Goal: Task Accomplishment & Management: Complete application form

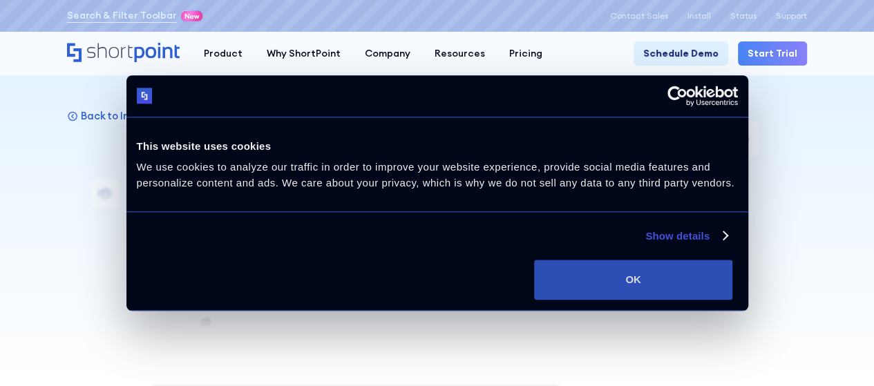
click at [732, 269] on button "OK" at bounding box center [633, 280] width 198 height 40
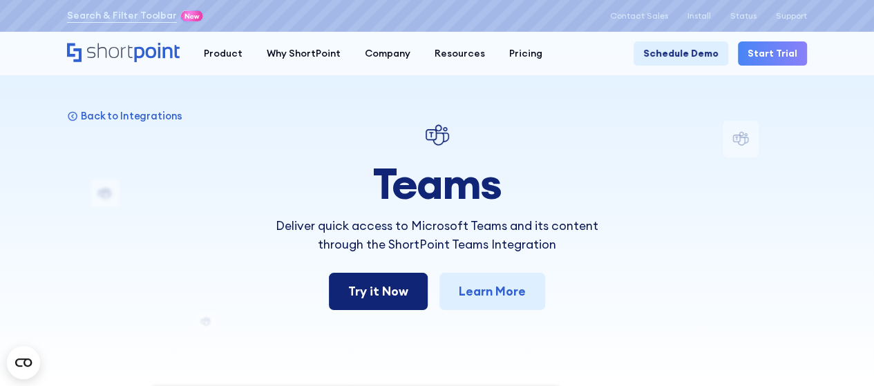
click at [374, 295] on link "Try it Now" at bounding box center [378, 291] width 99 height 37
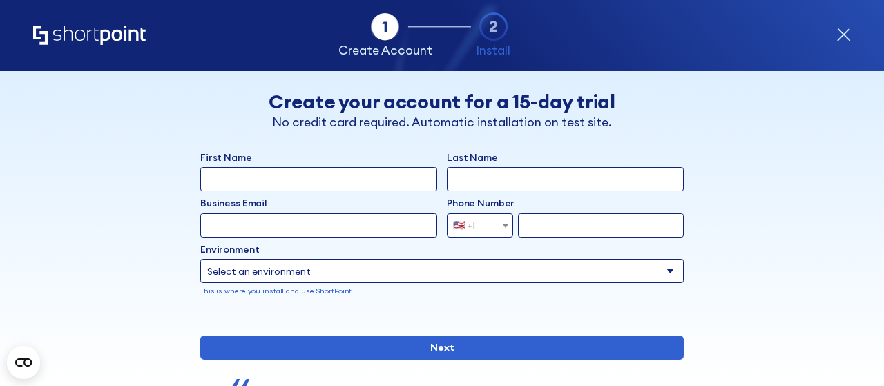
click at [301, 176] on input "First Name" at bounding box center [318, 179] width 237 height 24
type input "Marianela"
type input "Santana"
type input "marianelasantana208@hotmail.com"
select select "+1"
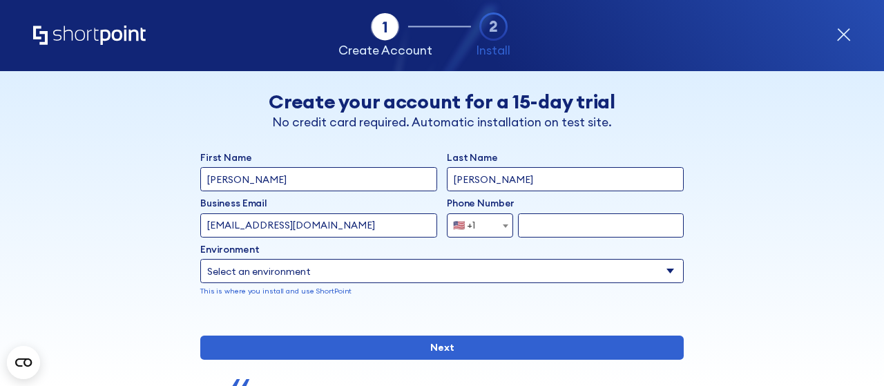
type input "3476686462"
click at [667, 267] on select "Select an environment Microsoft 365 SharePoint Online SharePoint 2019 (On-Premi…" at bounding box center [442, 271] width 484 height 24
select select "Microsoft 365"
click at [200, 259] on select "Select an environment Microsoft 365 SharePoint Online SharePoint 2019 (On-Premi…" at bounding box center [442, 271] width 484 height 24
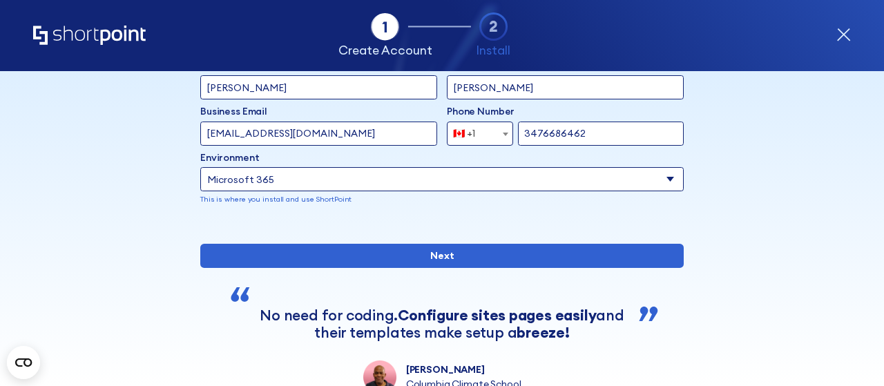
scroll to position [120, 0]
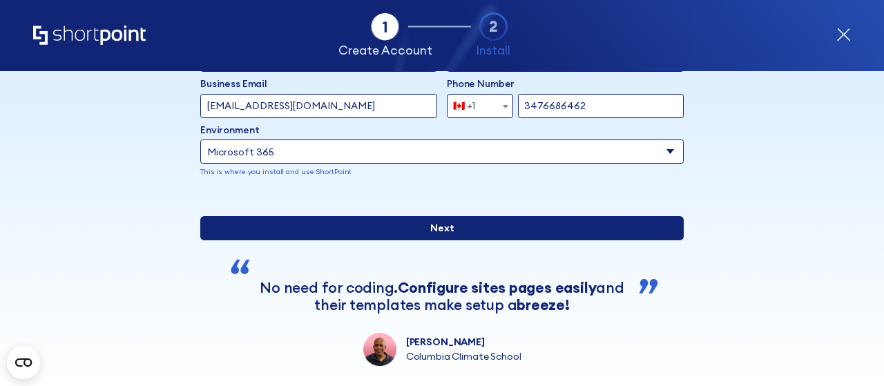
click at [446, 240] on input "Next" at bounding box center [442, 228] width 484 height 24
type input "msantana@dc37.net"
click at [446, 240] on input "Next" at bounding box center [442, 228] width 484 height 24
